Goal: Find specific page/section: Find specific page/section

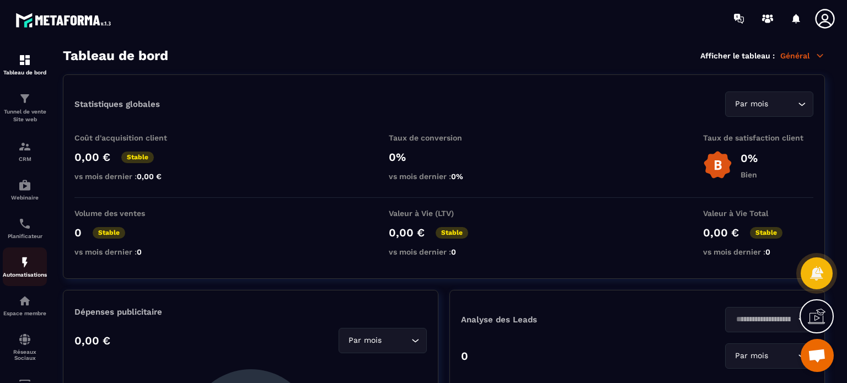
click at [24, 278] on p "Automatisations" at bounding box center [25, 275] width 44 height 6
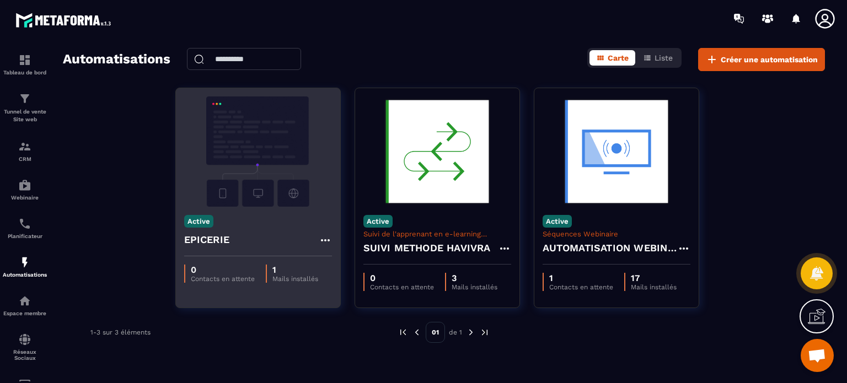
click at [271, 156] on img at bounding box center [258, 151] width 148 height 110
